Goal: Browse casually: Explore the website without a specific task or goal

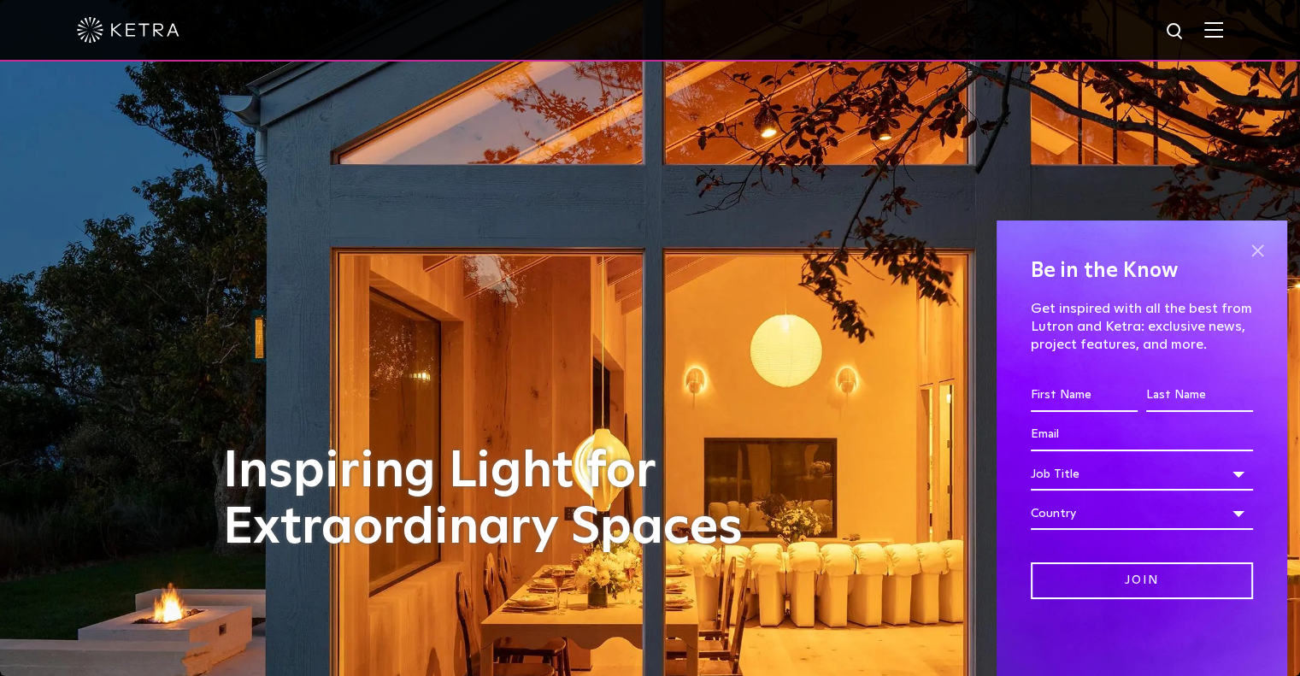
click at [1261, 255] on span at bounding box center [1258, 251] width 26 height 26
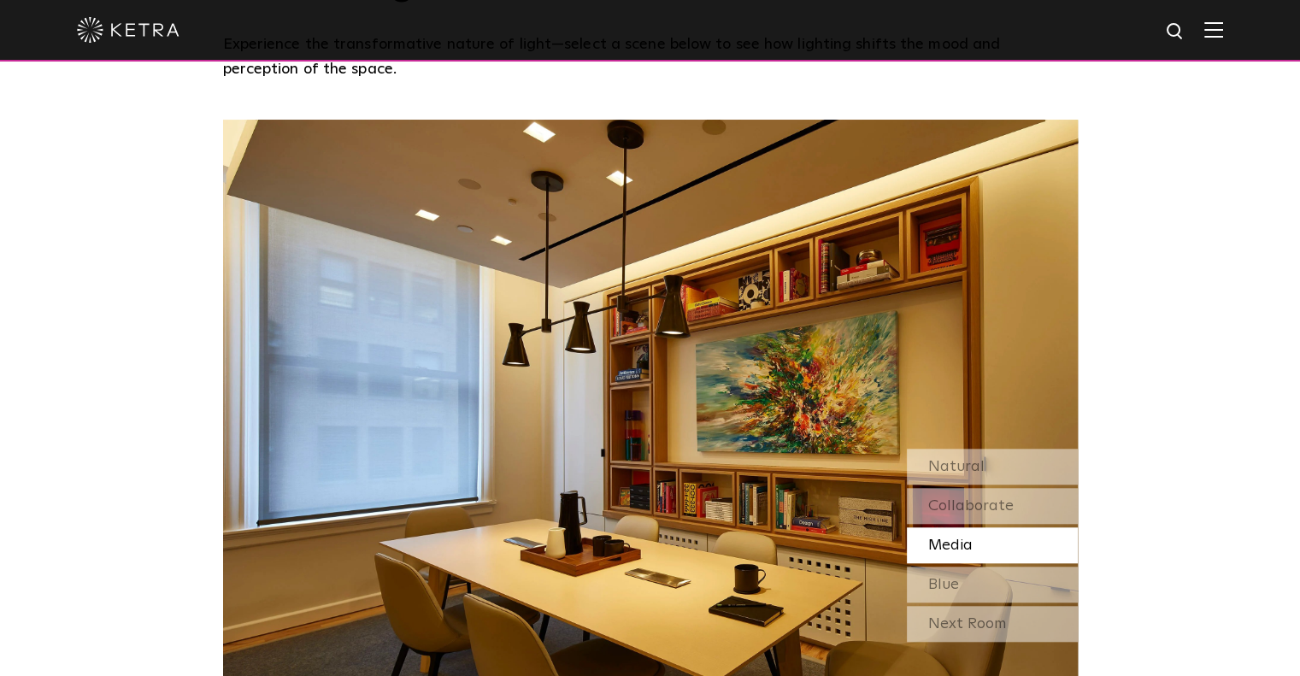
scroll to position [1446, 0]
click at [944, 460] on span "Natural" at bounding box center [957, 467] width 56 height 15
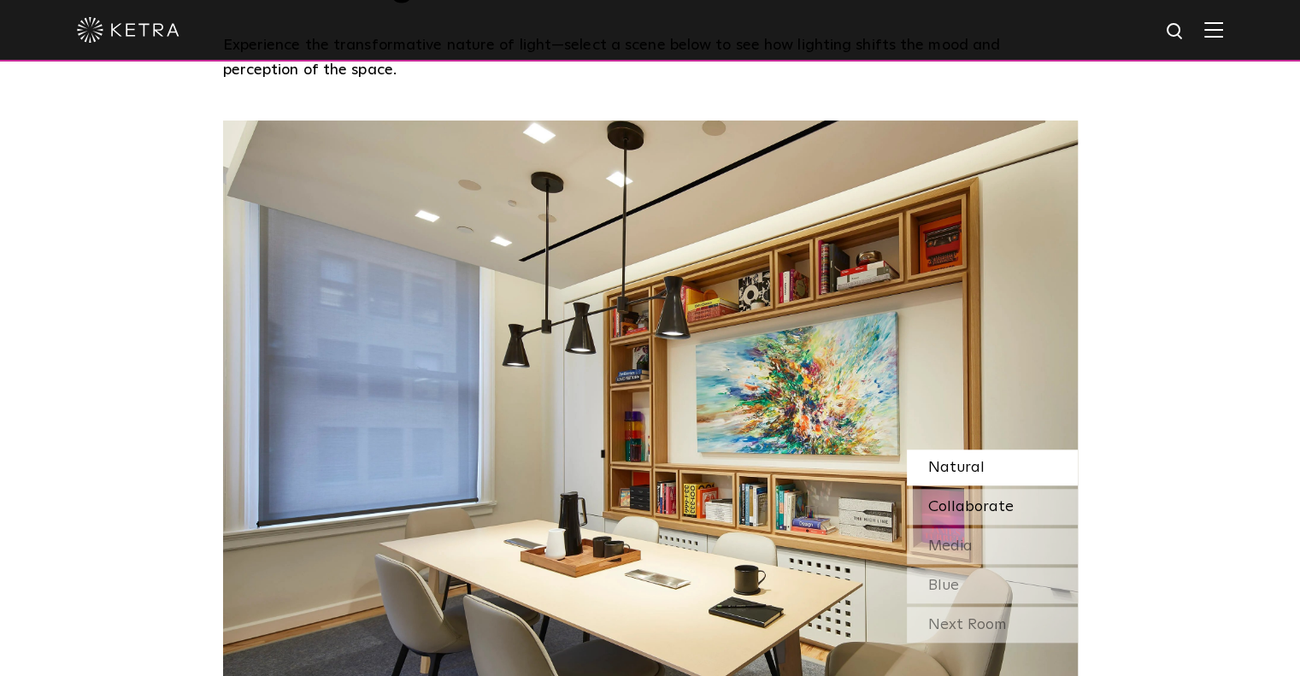
click at [993, 499] on span "Collaborate" at bounding box center [971, 506] width 85 height 15
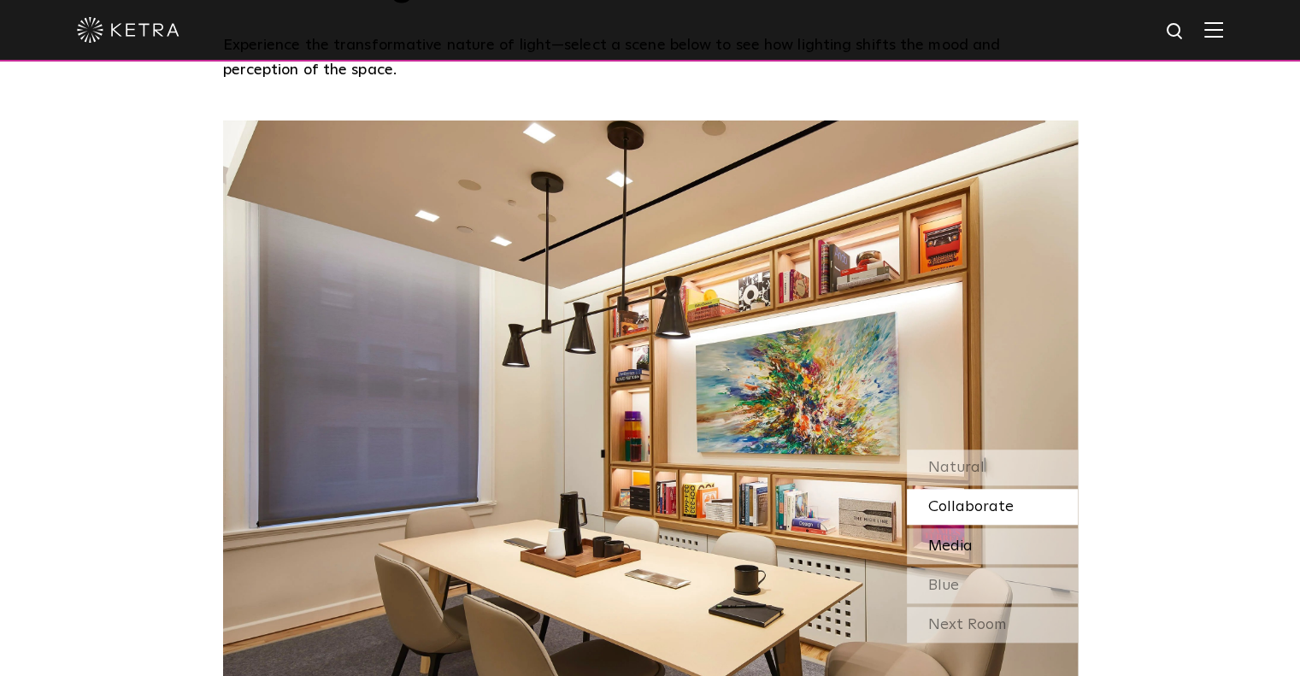
click at [969, 539] on span "Media" at bounding box center [951, 546] width 44 height 15
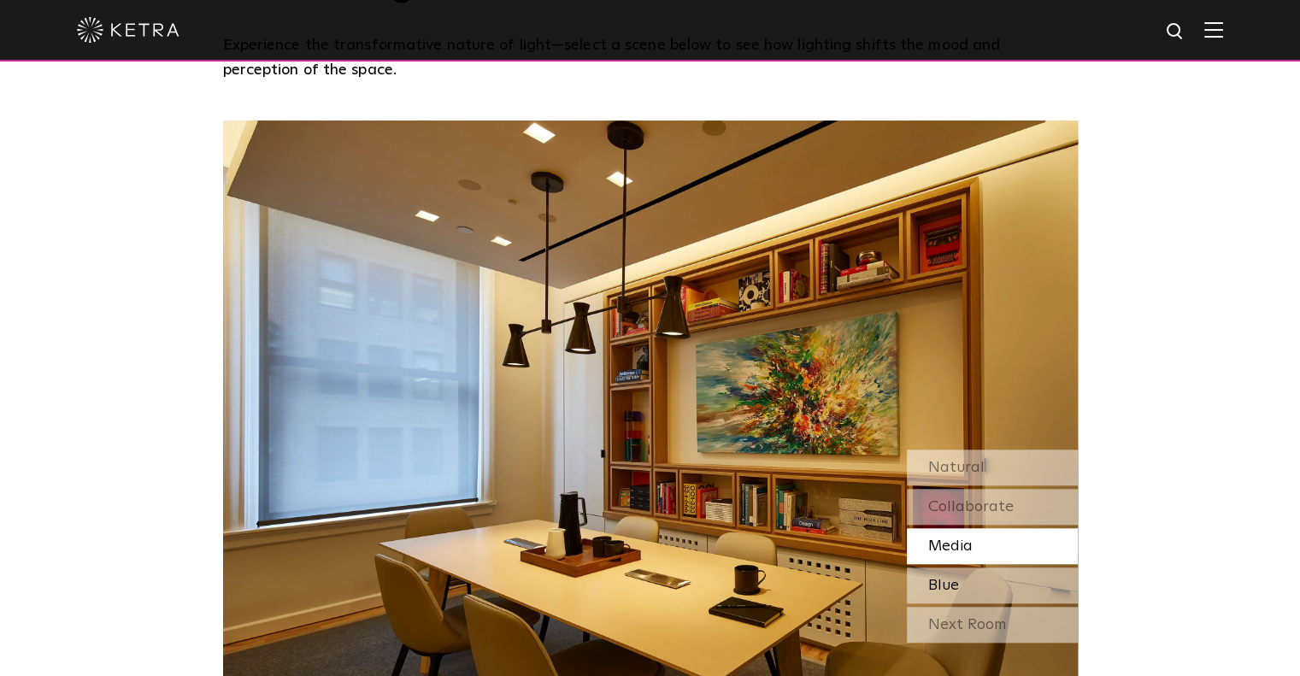
click at [962, 568] on div "Blue" at bounding box center [992, 586] width 171 height 36
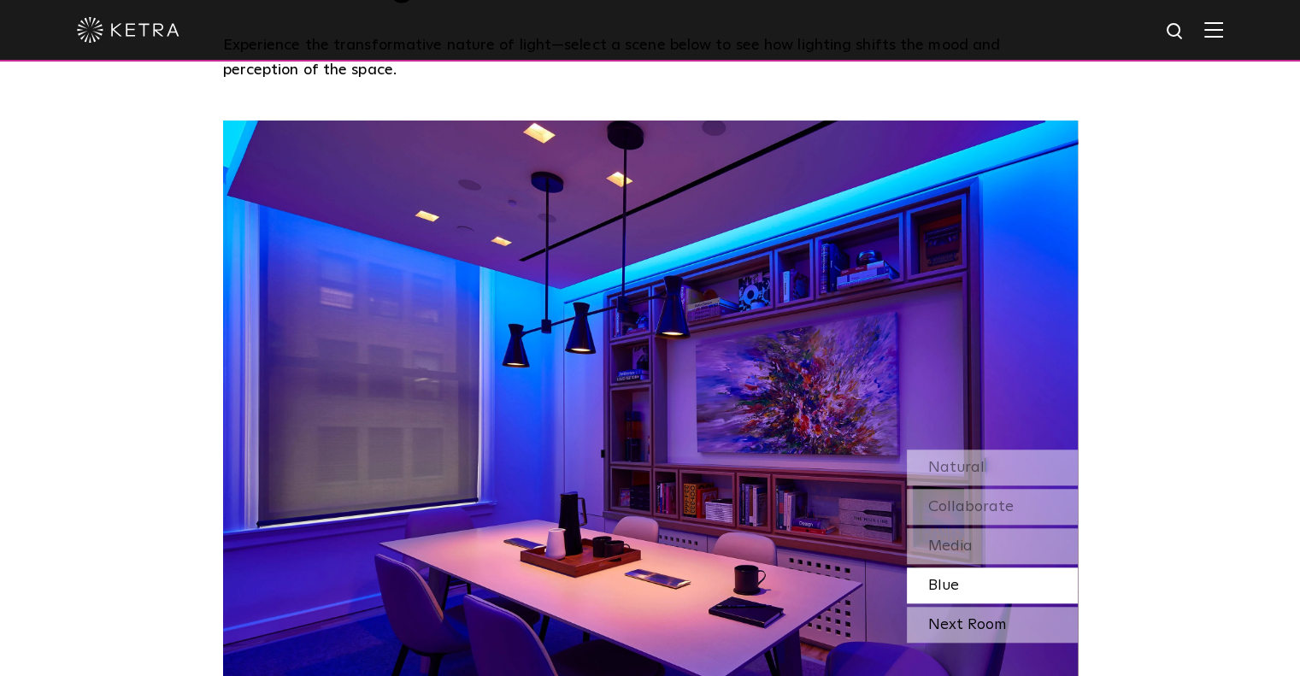
click at [964, 607] on div "Next Room" at bounding box center [992, 625] width 171 height 36
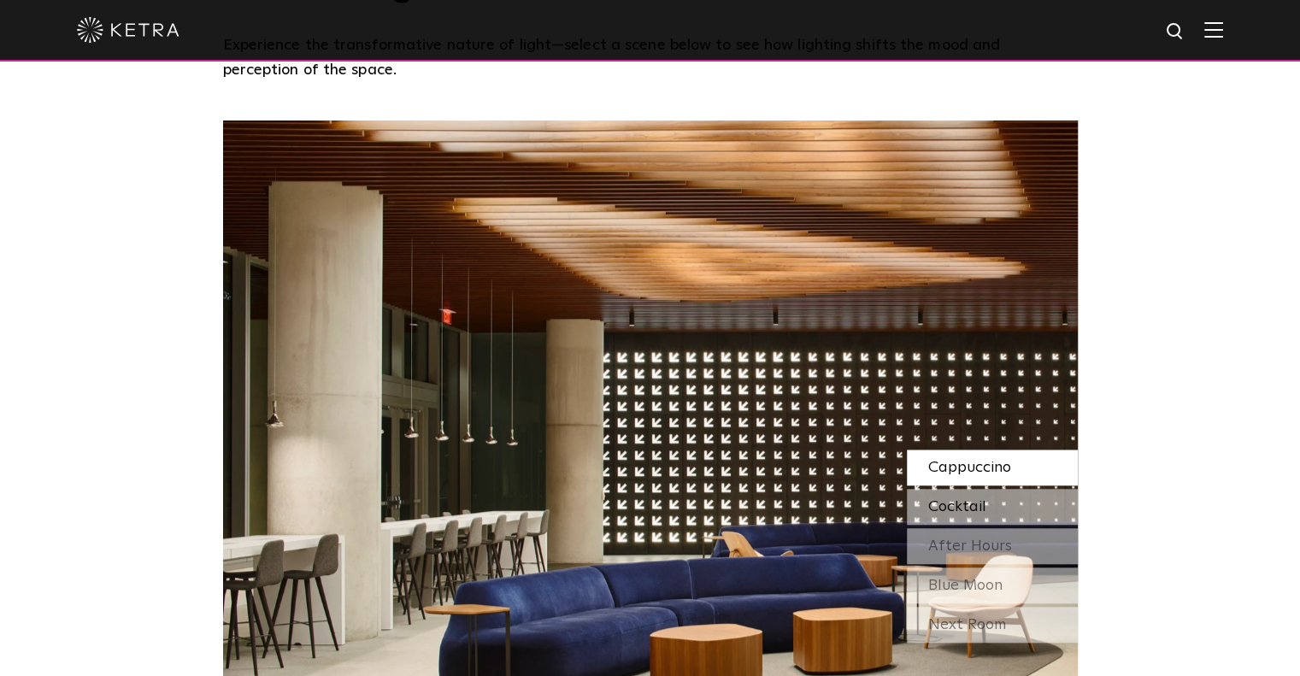
click at [995, 489] on div "Cocktail" at bounding box center [992, 507] width 171 height 36
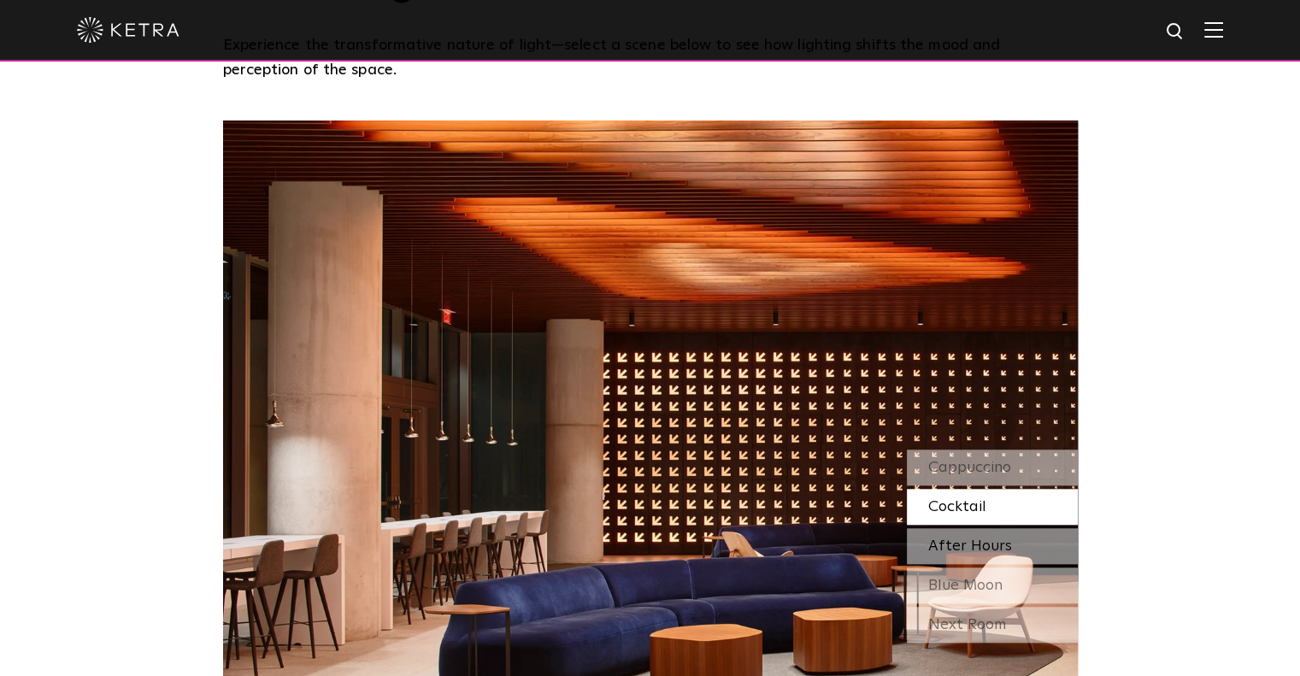
click at [979, 539] on span "After Hours" at bounding box center [971, 546] width 84 height 15
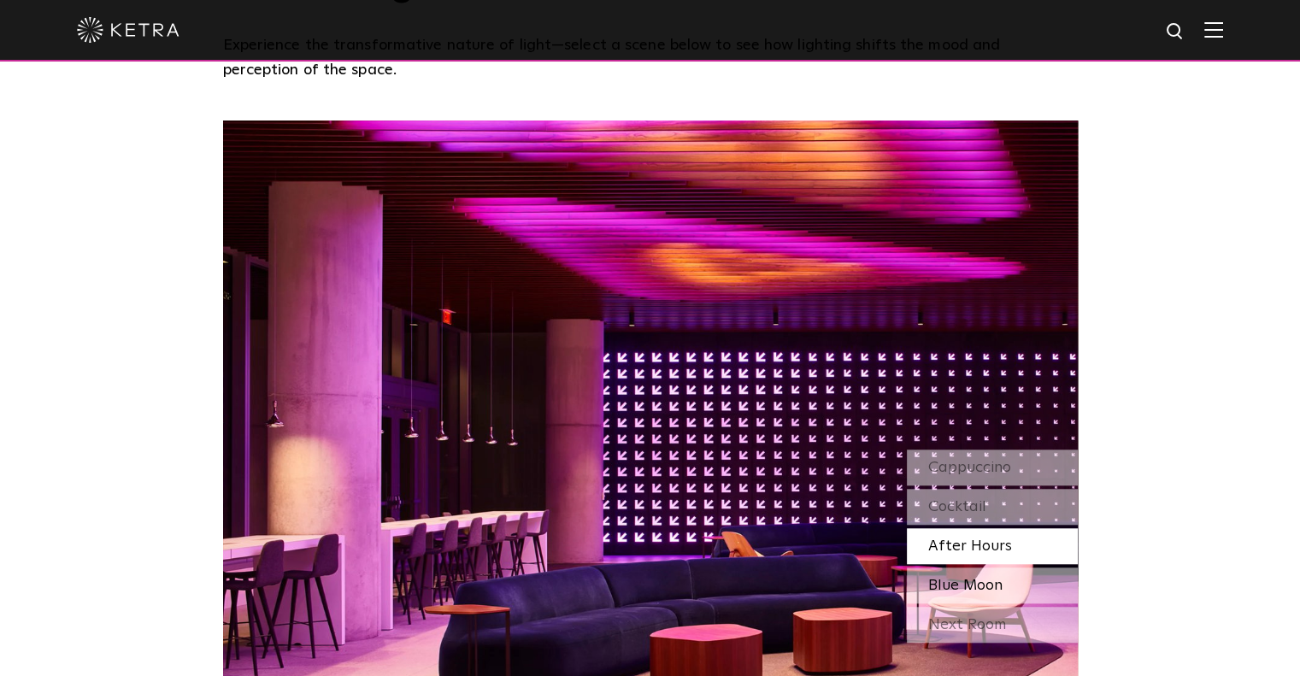
click at [971, 578] on span "Blue Moon" at bounding box center [966, 585] width 74 height 15
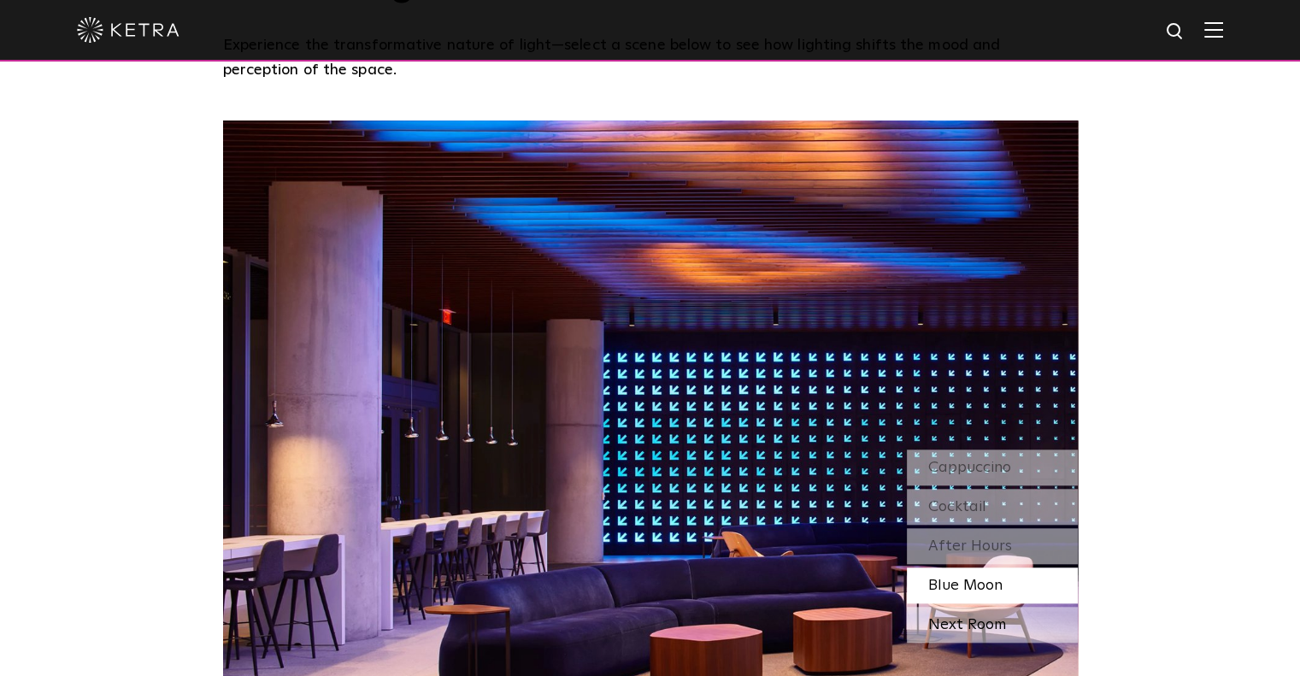
click at [975, 607] on div "Next Room" at bounding box center [992, 625] width 171 height 36
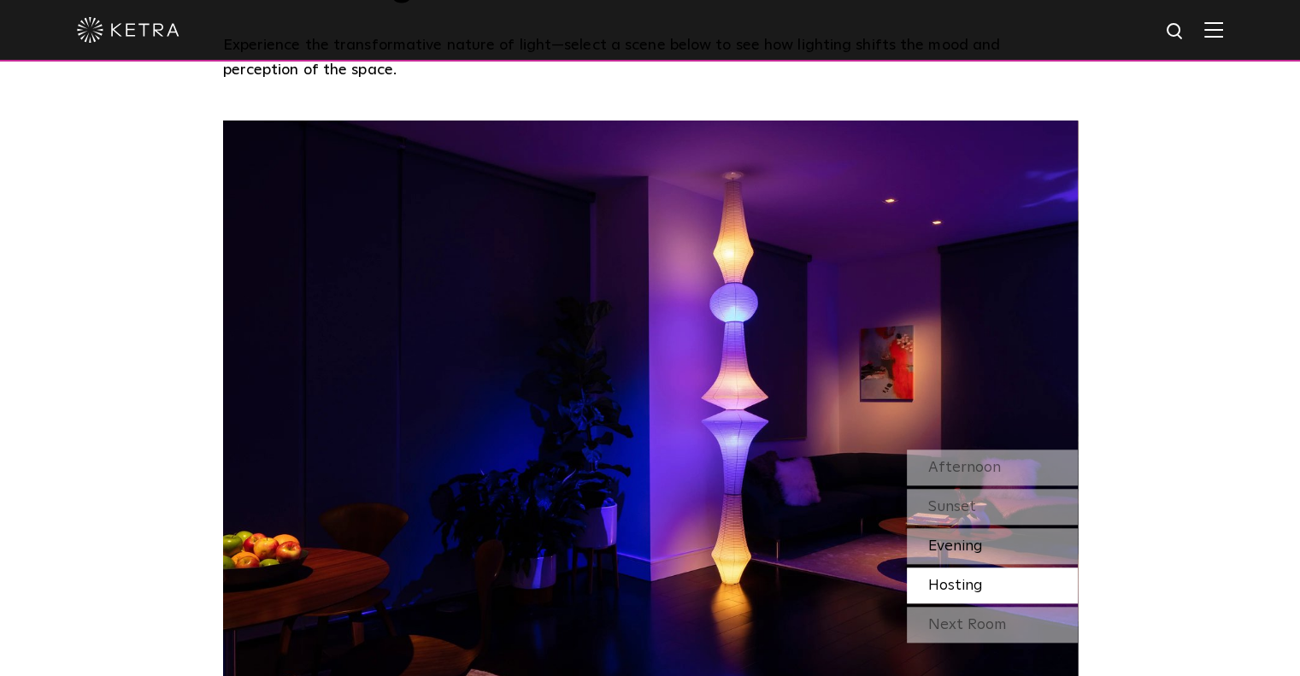
click at [999, 528] on div "Evening" at bounding box center [992, 546] width 171 height 36
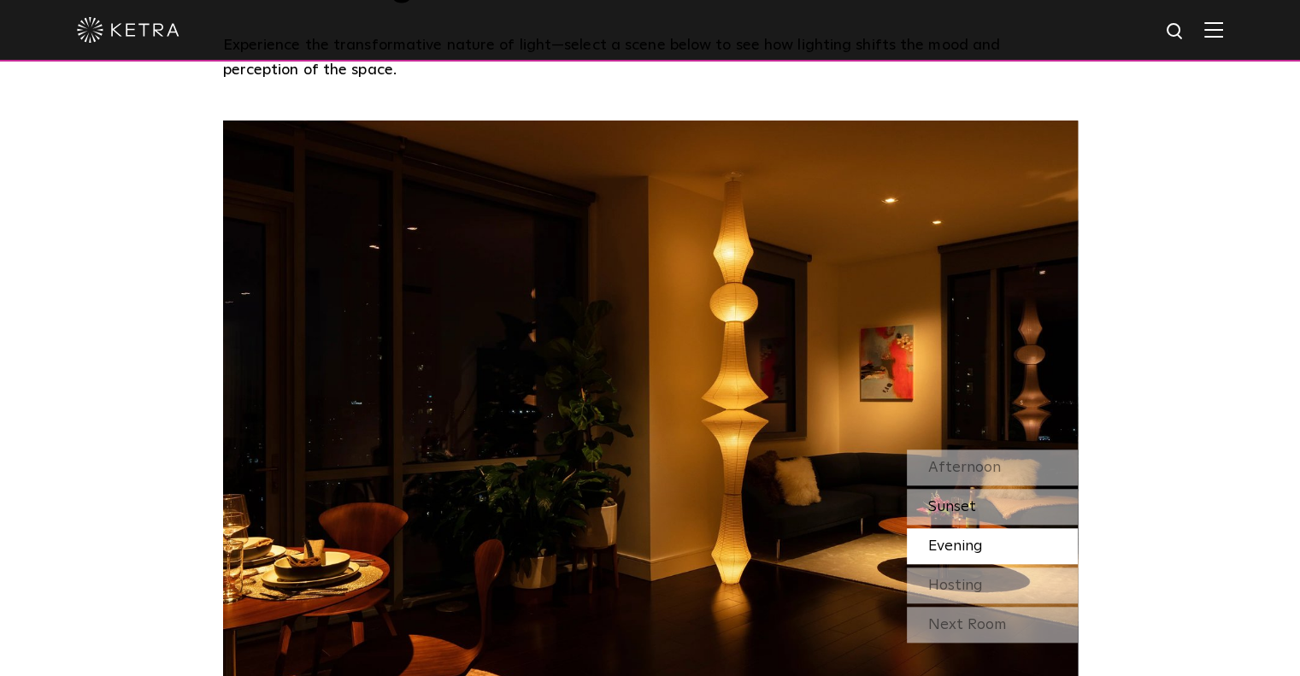
click at [988, 489] on div "Sunset" at bounding box center [992, 507] width 171 height 36
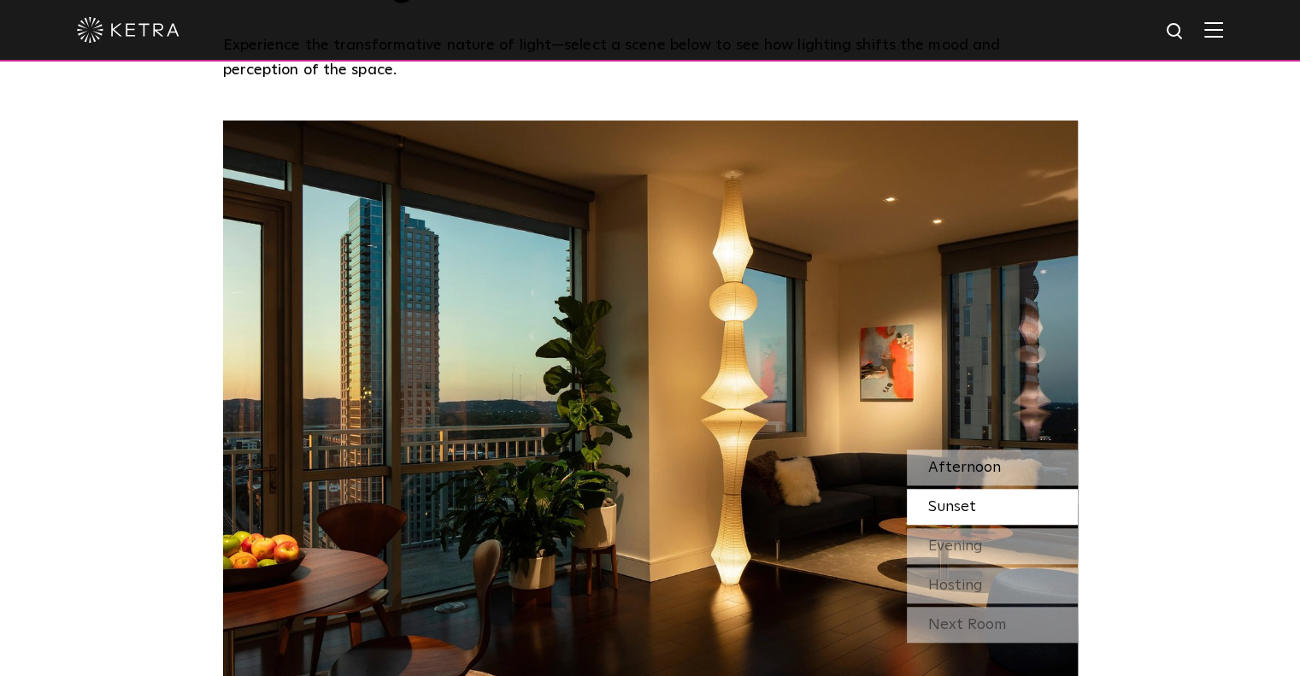
click at [982, 460] on span "Afternoon" at bounding box center [965, 467] width 73 height 15
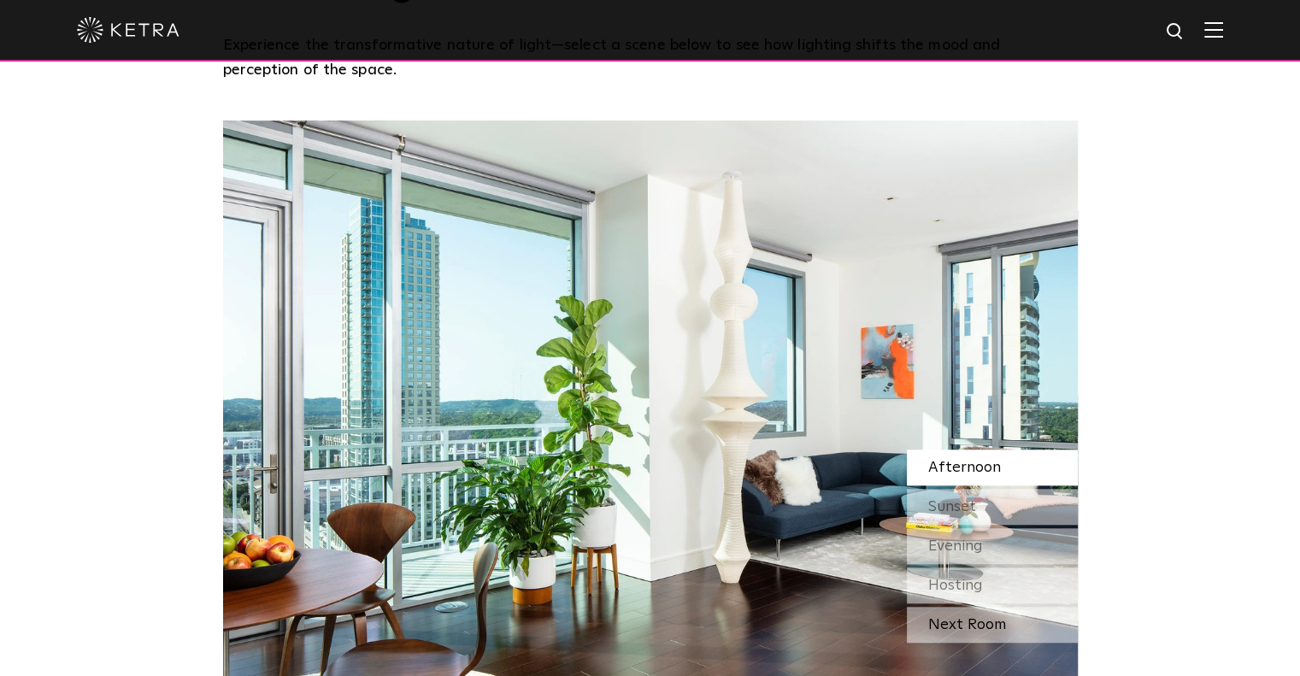
click at [982, 607] on div "Next Room" at bounding box center [992, 625] width 171 height 36
